Goal: Task Accomplishment & Management: Manage account settings

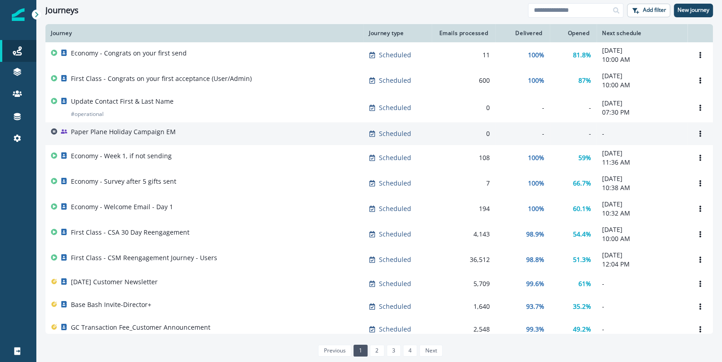
click at [126, 141] on td "Paper Plane Holiday Campaign EM" at bounding box center [204, 133] width 318 height 23
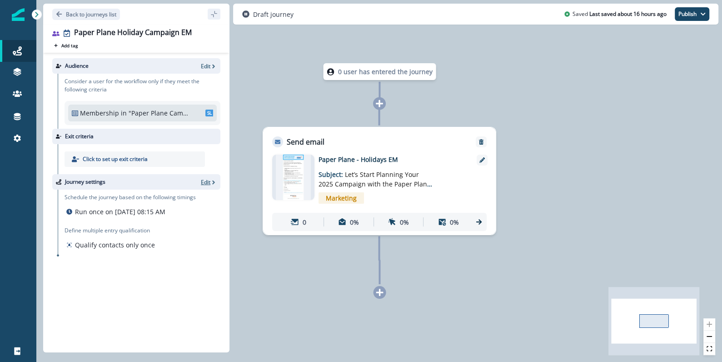
click at [205, 179] on p "Edit" at bounding box center [206, 182] width 10 height 8
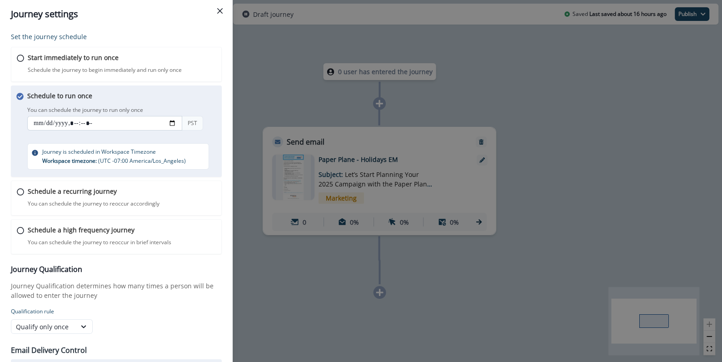
click at [87, 123] on input "datetime-local" at bounding box center [104, 123] width 155 height 15
click at [77, 123] on input "datetime-local" at bounding box center [104, 123] width 155 height 15
click at [51, 122] on input "datetime-local" at bounding box center [104, 123] width 155 height 15
click at [41, 122] on input "datetime-local" at bounding box center [104, 123] width 155 height 15
click at [176, 127] on input "datetime-local" at bounding box center [104, 123] width 155 height 15
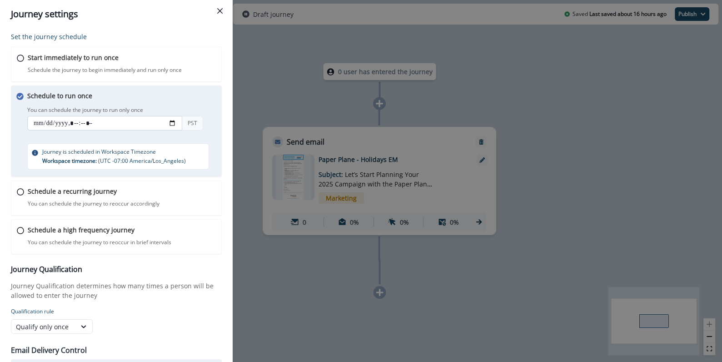
click at [174, 122] on input "datetime-local" at bounding box center [104, 123] width 155 height 15
type input "**********"
click at [184, 297] on p "Journey Qualification determines how many times a person will be allowed to ent…" at bounding box center [116, 290] width 211 height 19
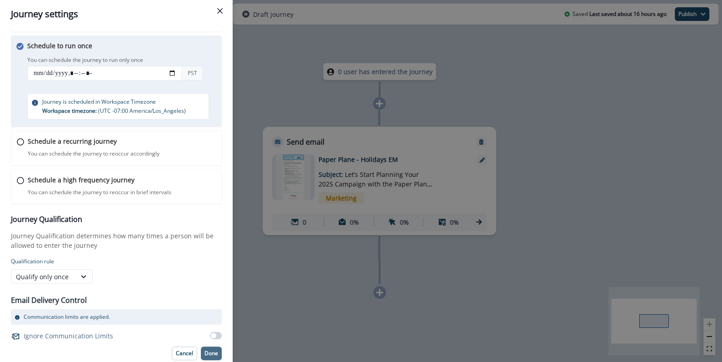
click at [204, 350] on p "Done" at bounding box center [211, 353] width 14 height 6
